Goal: Find specific page/section: Find specific page/section

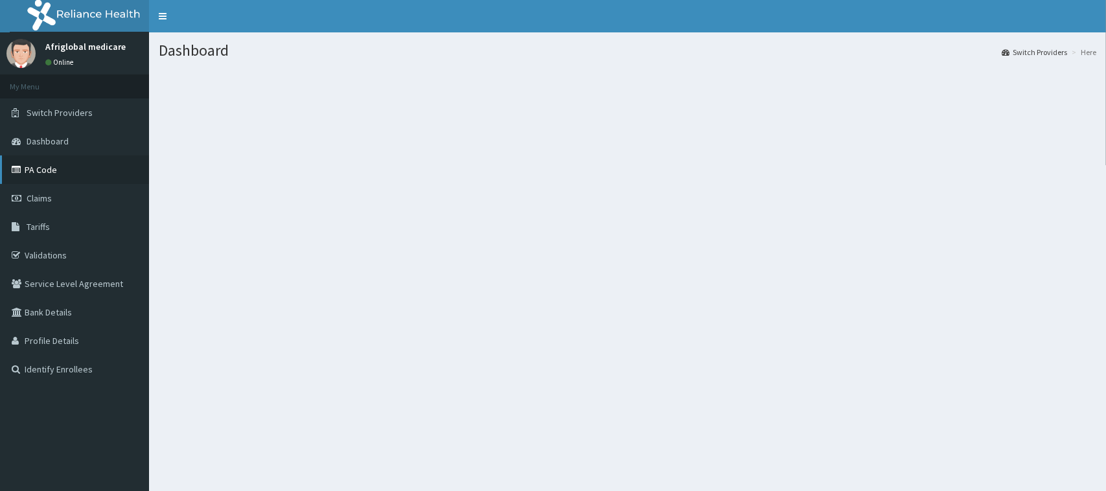
click at [60, 174] on link "PA Code" at bounding box center [74, 170] width 149 height 29
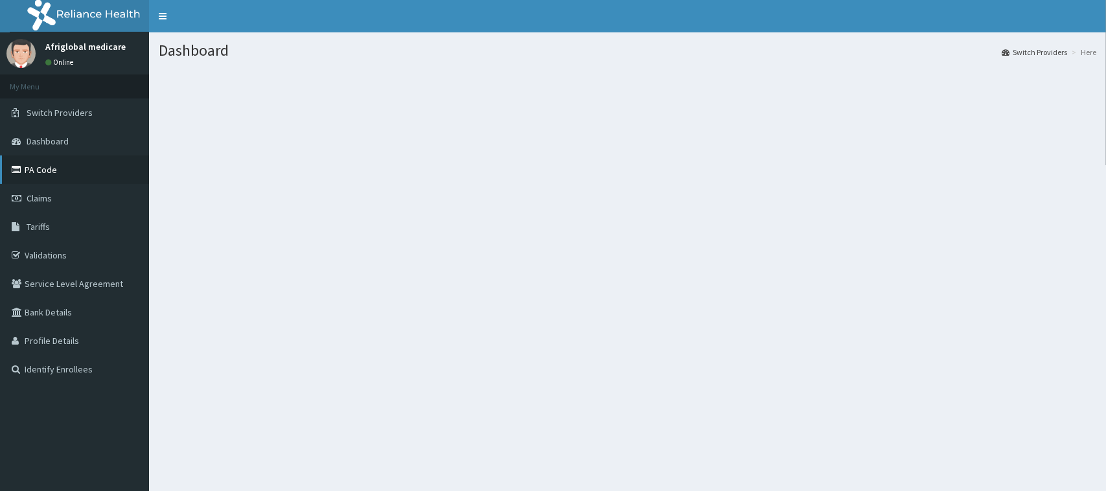
click at [60, 174] on link "PA Code" at bounding box center [74, 170] width 149 height 29
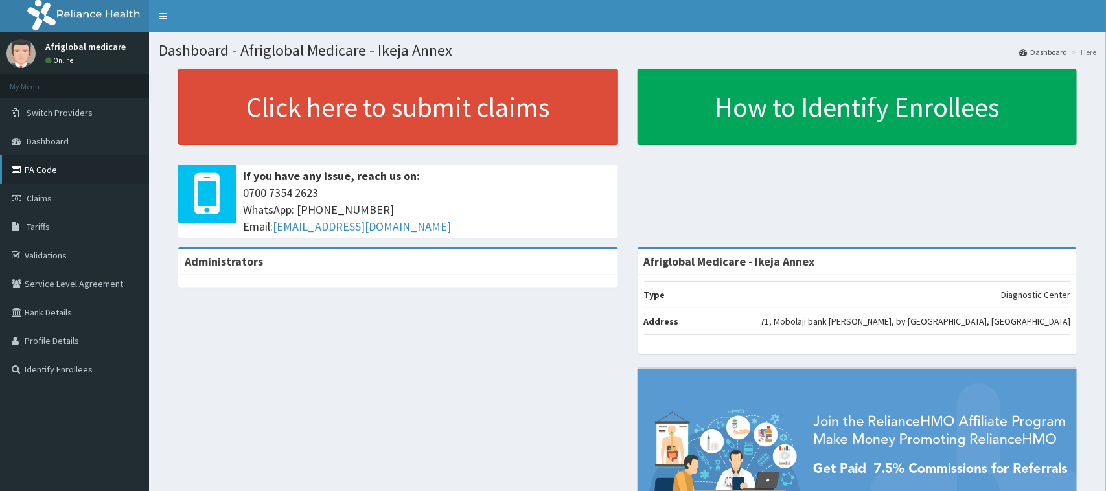
click at [29, 163] on link "PA Code" at bounding box center [74, 170] width 149 height 29
